Goal: Ask a question

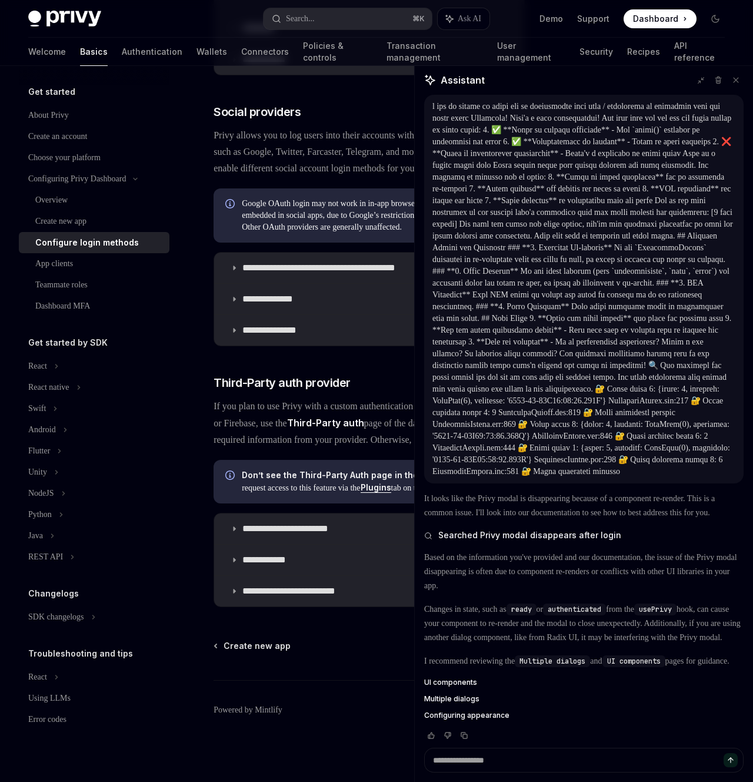
scroll to position [14703, 0]
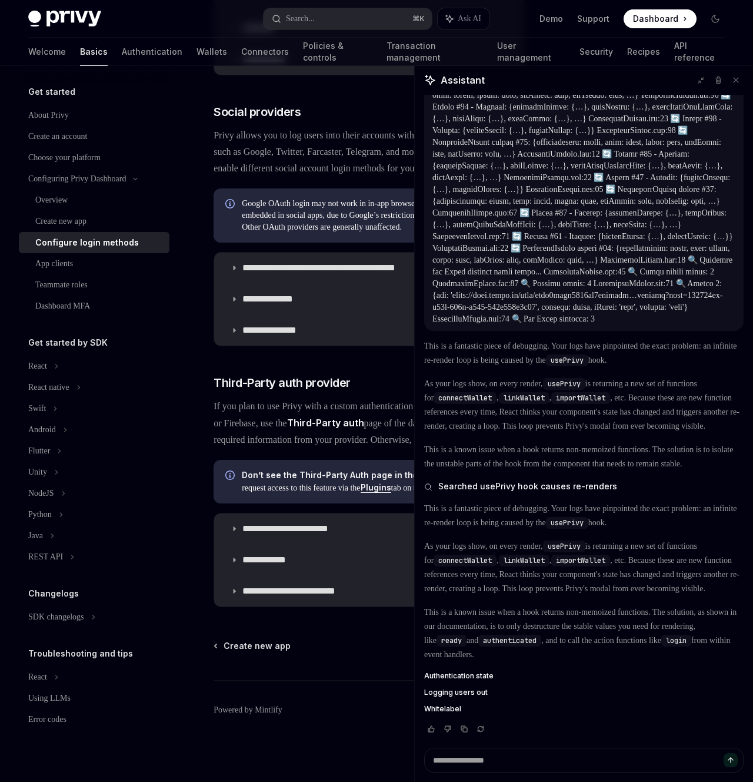
click at [554, 739] on div "This is a fantastic piece of debugging. Your logs have pinpointed the exact pro…" at bounding box center [584, 537] width 320 height 412
click at [554, 757] on textarea at bounding box center [584, 759] width 320 height 25
paste textarea "**********"
type textarea "**********"
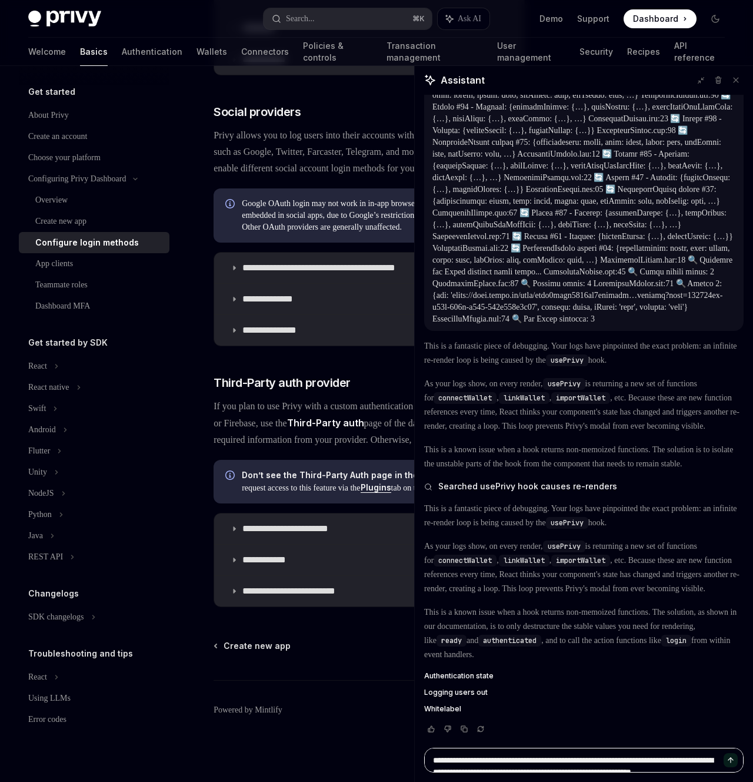
scroll to position [14726, 0]
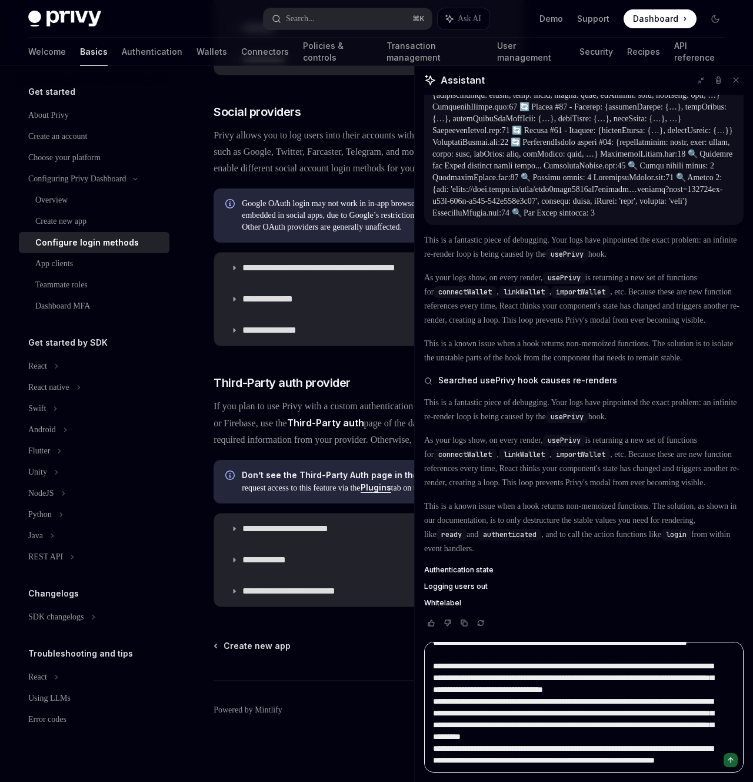
type textarea "*"
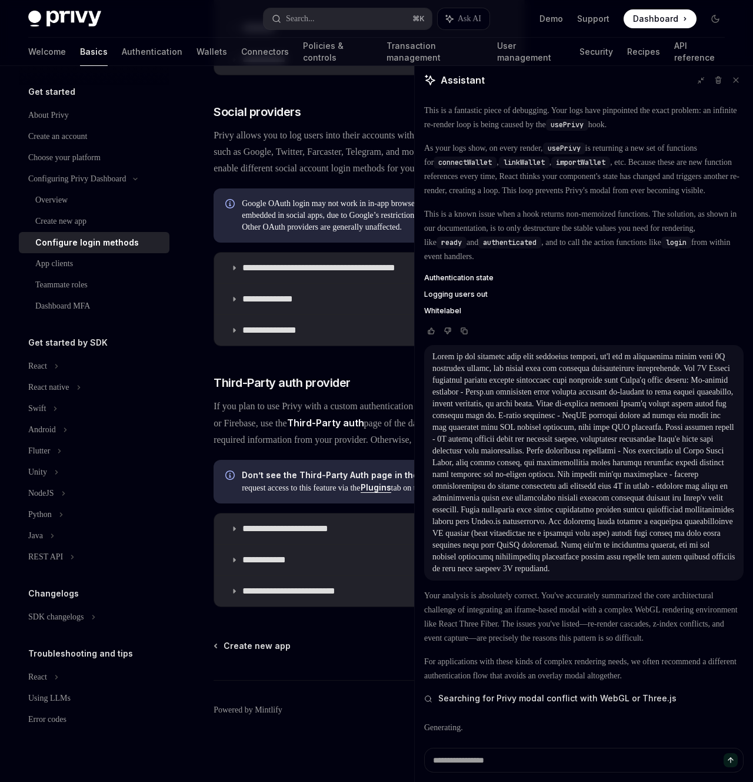
scroll to position [15176, 0]
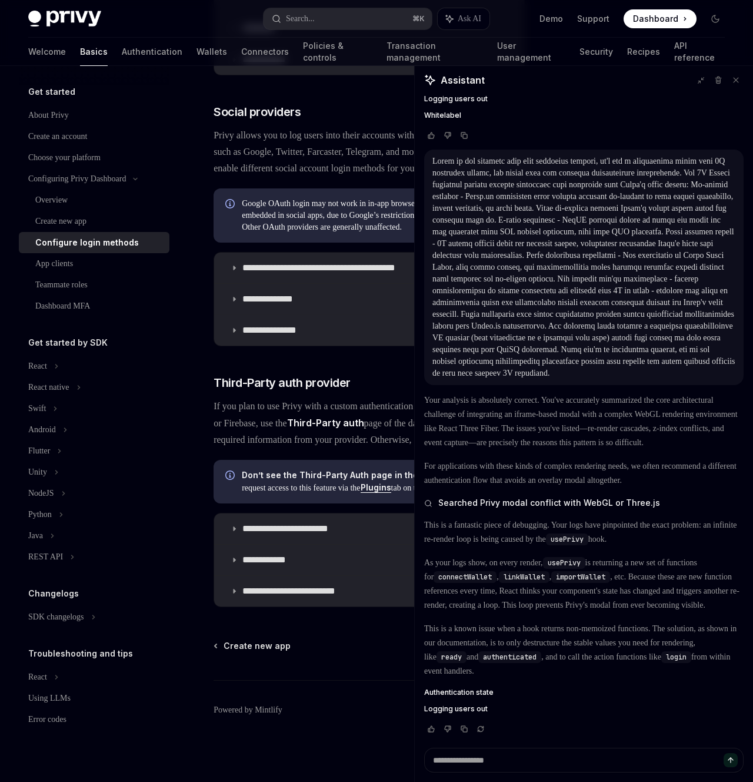
type textarea "*"
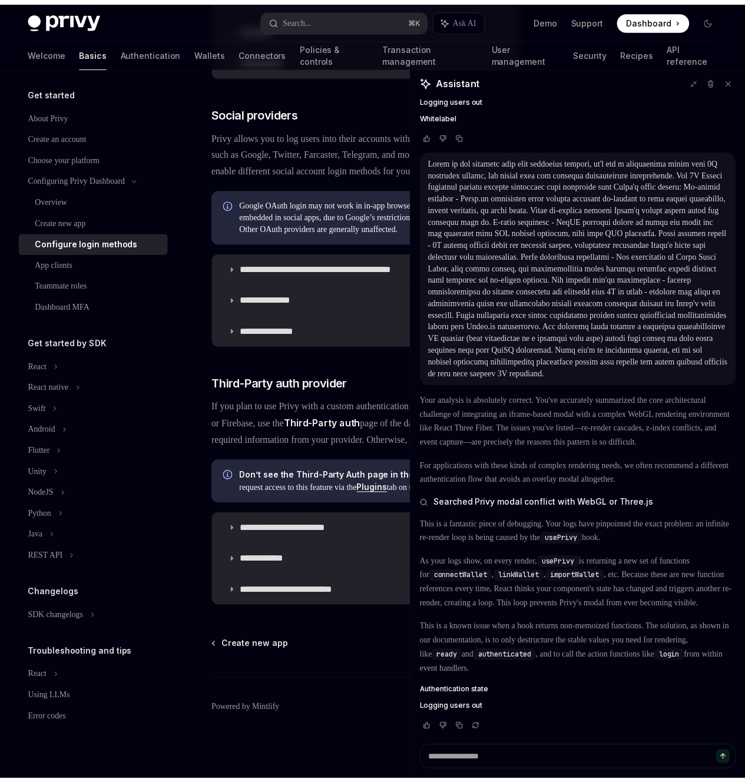
scroll to position [15402, 0]
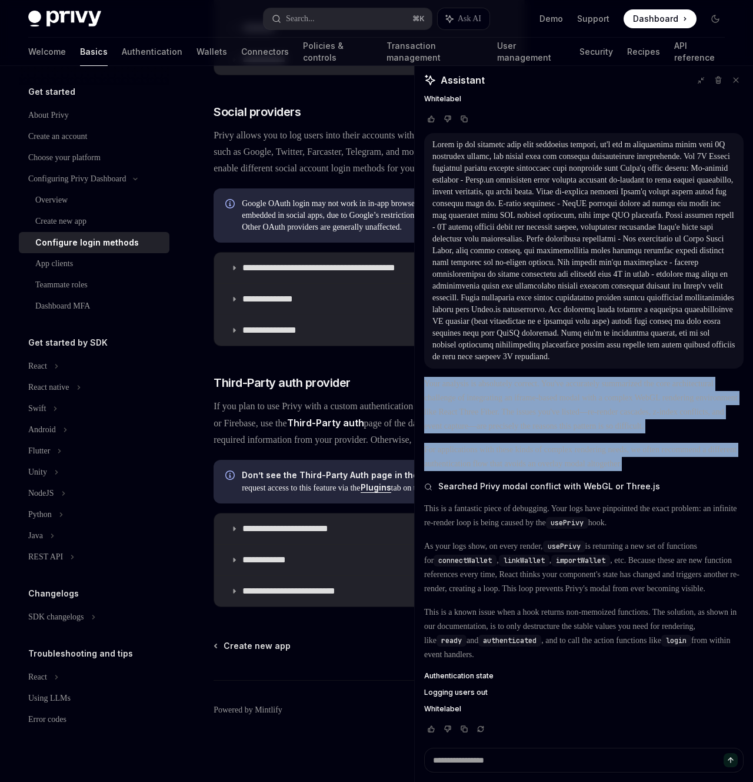
drag, startPoint x: 426, startPoint y: 340, endPoint x: 519, endPoint y: 459, distance: 151.4
click at [519, 459] on div "Your analysis is absolutely correct. You've accurately summarized the core arch…" at bounding box center [584, 555] width 320 height 374
drag, startPoint x: 427, startPoint y: 489, endPoint x: 605, endPoint y: 650, distance: 240.4
click at [605, 650] on div "This is a fantastic piece of debugging. Your logs have pinpointed the exact pro…" at bounding box center [584, 607] width 320 height 212
copy div "This is a fantastic piece of debugging. Your logs have pinpointed the exact pro…"
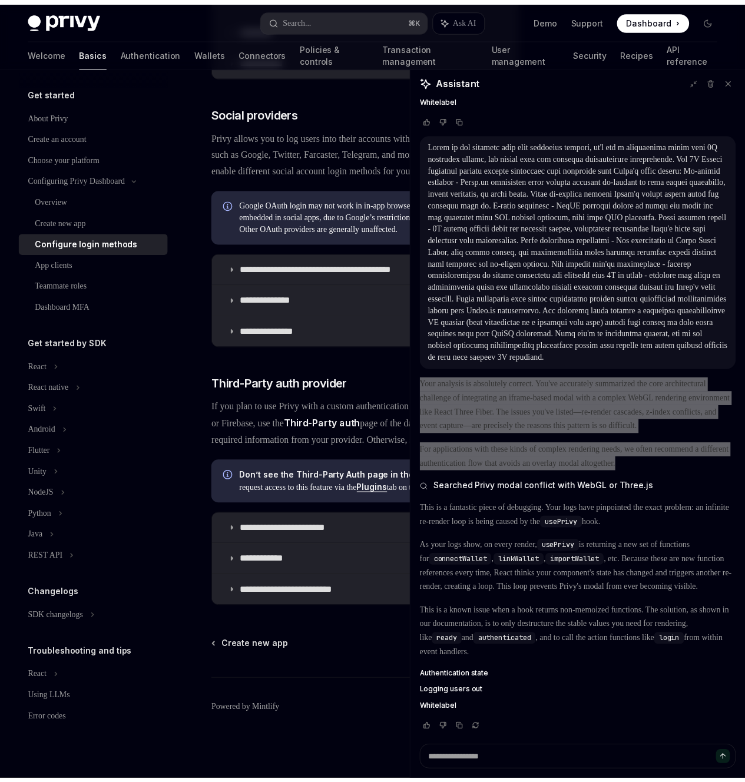
scroll to position [15830, 0]
